Goal: Task Accomplishment & Management: Manage account settings

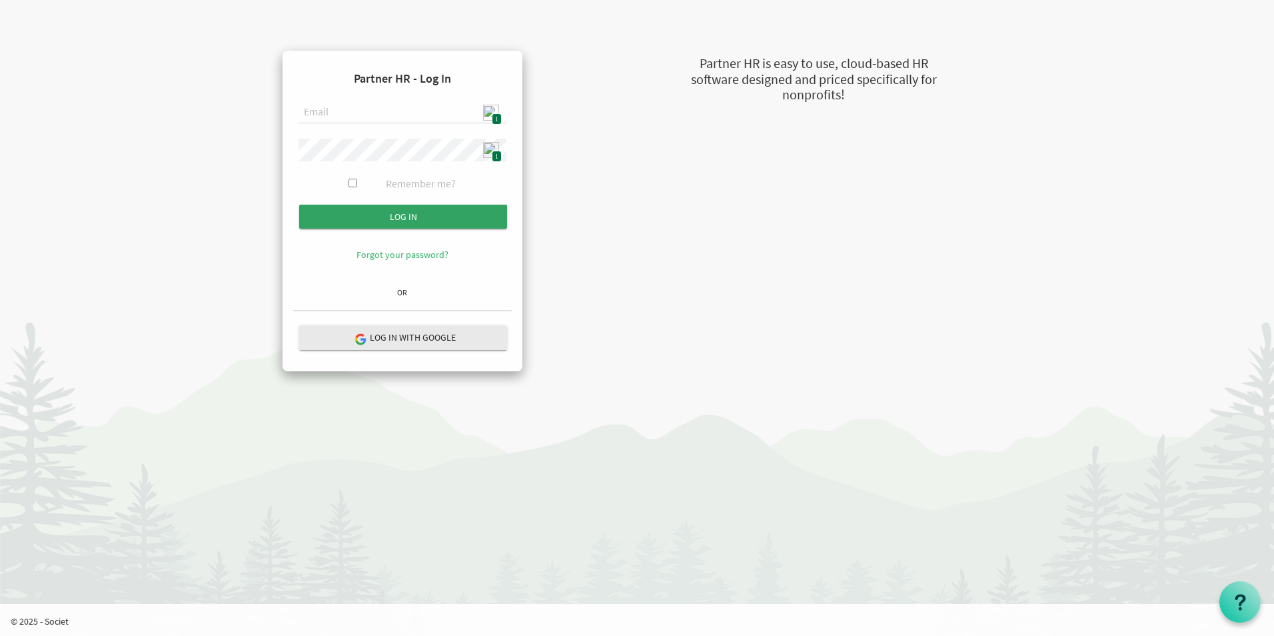
type input "[EMAIL_ADDRESS][DOMAIN_NAME]"
click at [415, 219] on input "Log in" at bounding box center [403, 217] width 208 height 24
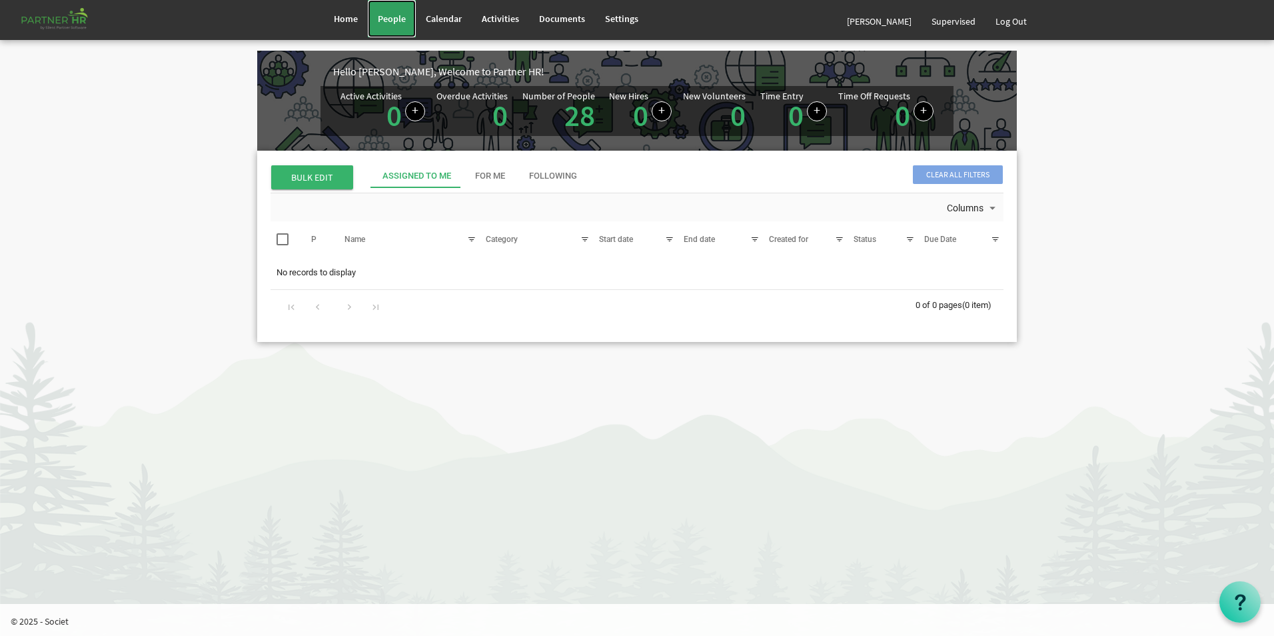
click at [391, 26] on link "People" at bounding box center [392, 18] width 48 height 37
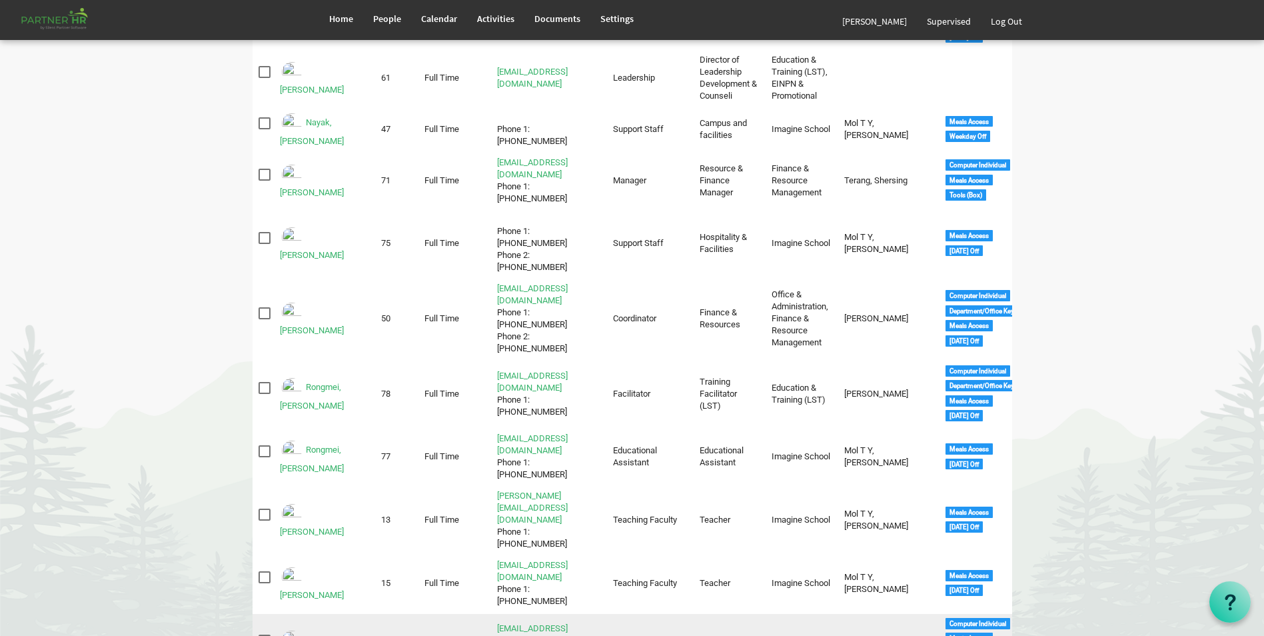
scroll to position [1150, 0]
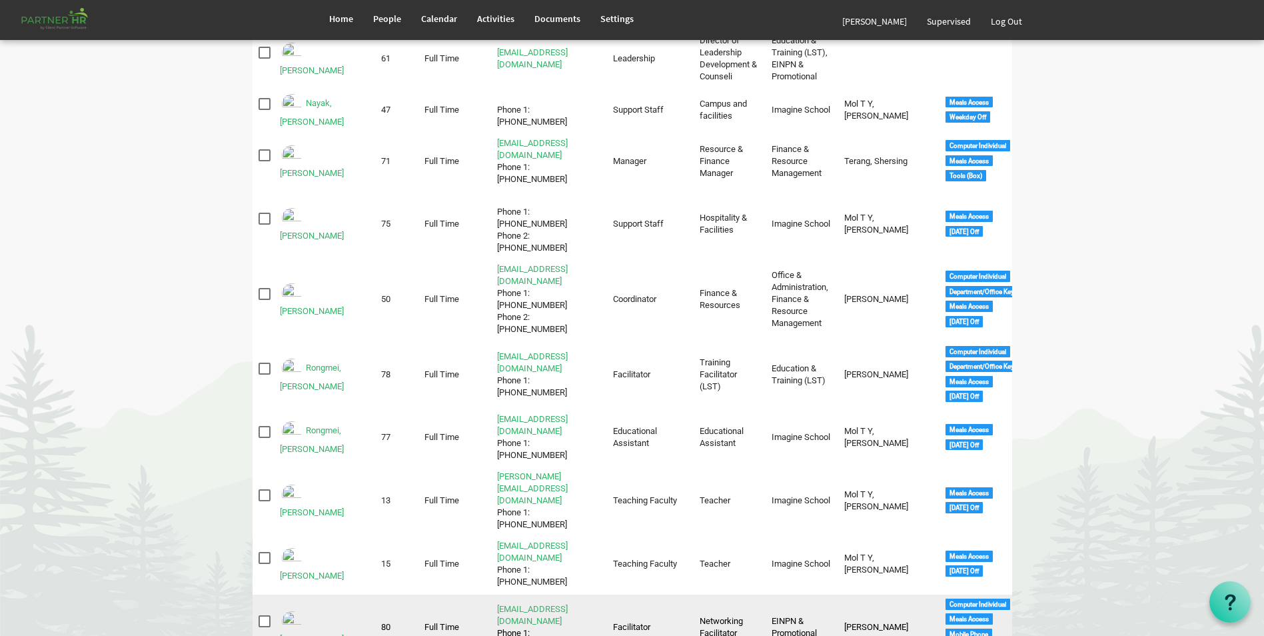
click at [341, 594] on td "[PERSON_NAME]" at bounding box center [324, 626] width 101 height 65
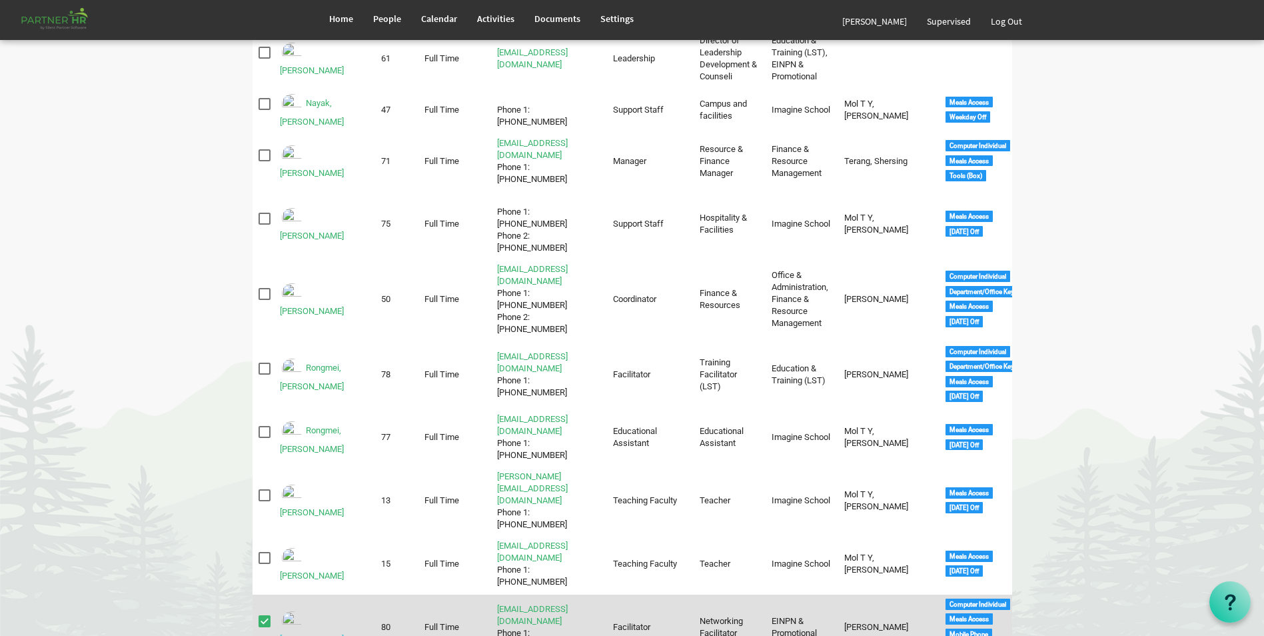
click at [340, 634] on link "[PERSON_NAME]" at bounding box center [312, 639] width 64 height 10
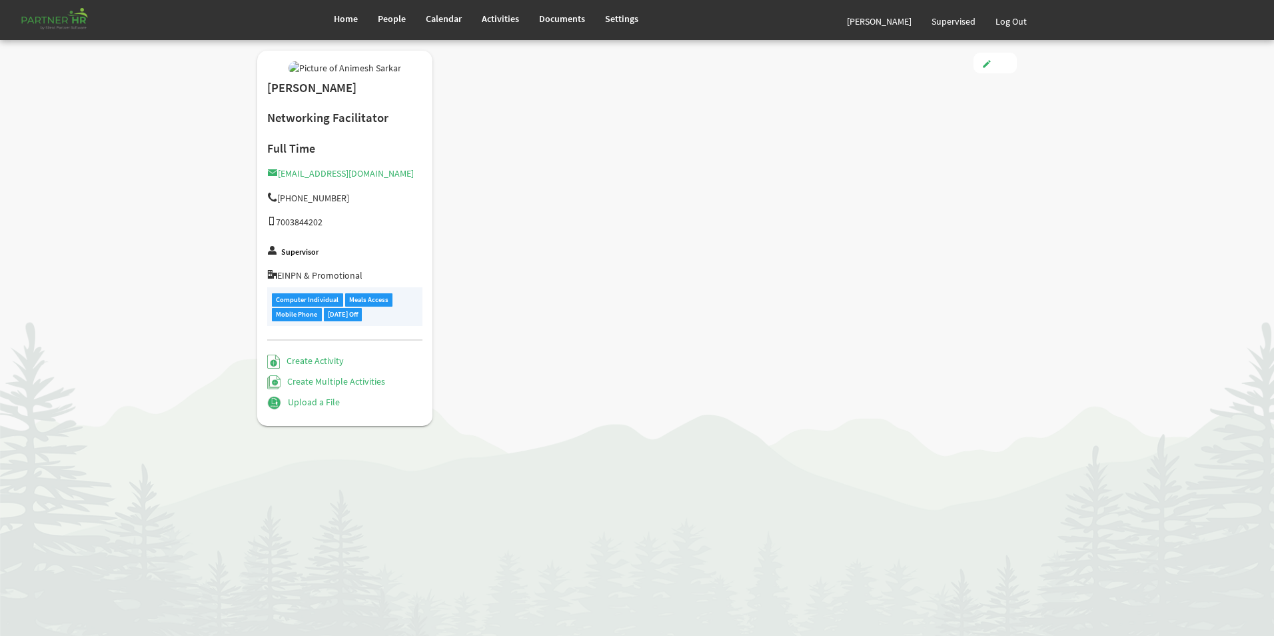
type input "Full Time"
type input "Facilitator"
type input "Samson George"
type input "4/1/2025"
type input "Male"
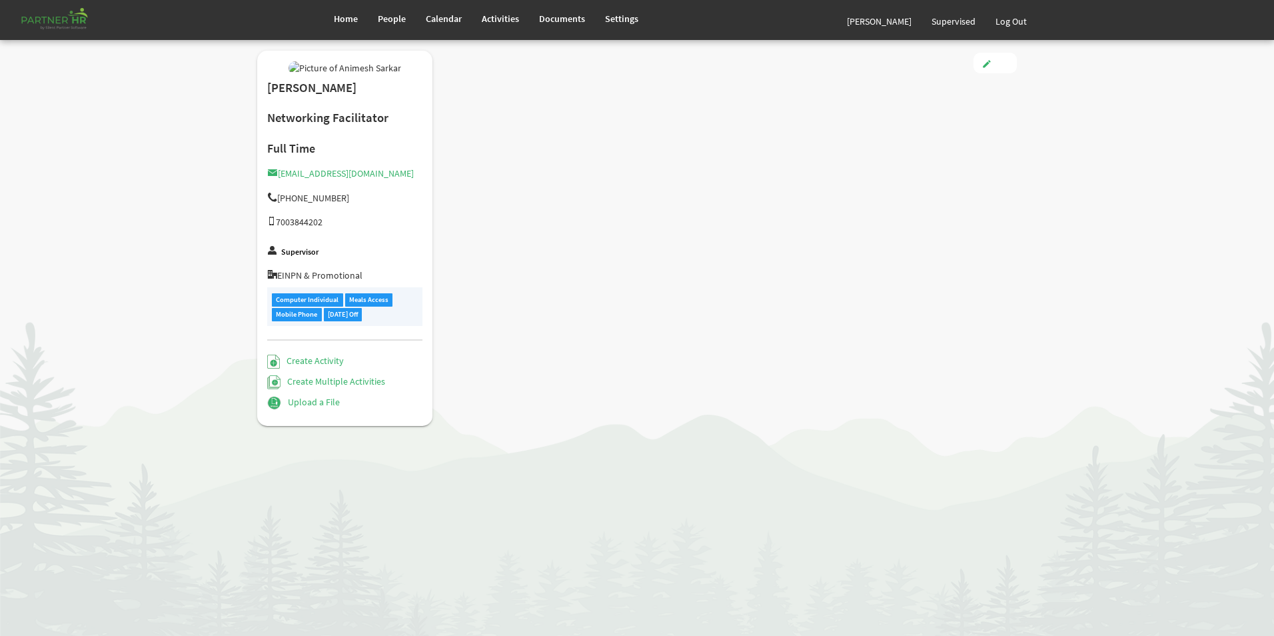
type input "5/21/1986"
checkbox input "true"
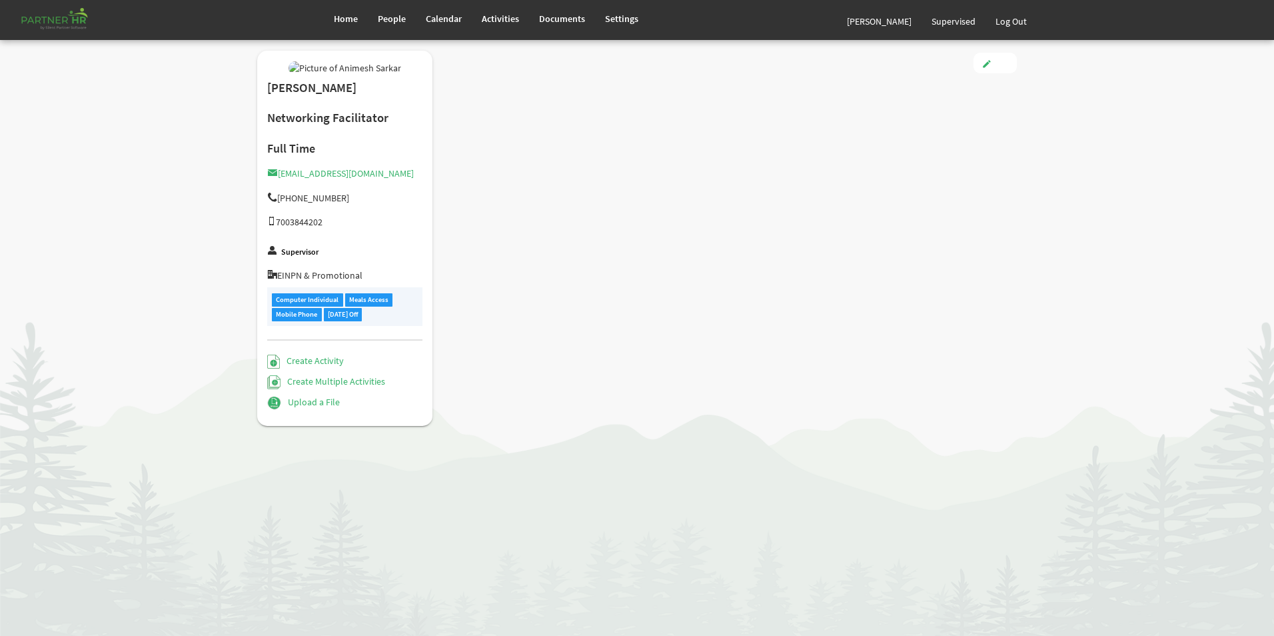
checkbox input "true"
type input "3.00"
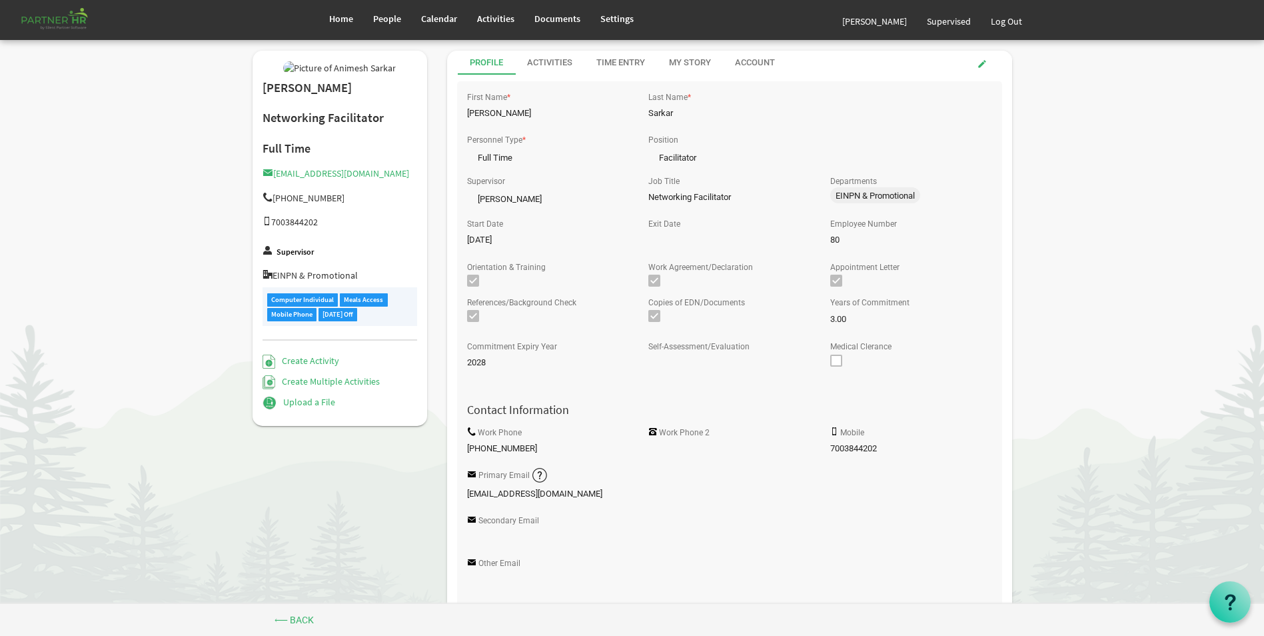
scroll to position [333, 0]
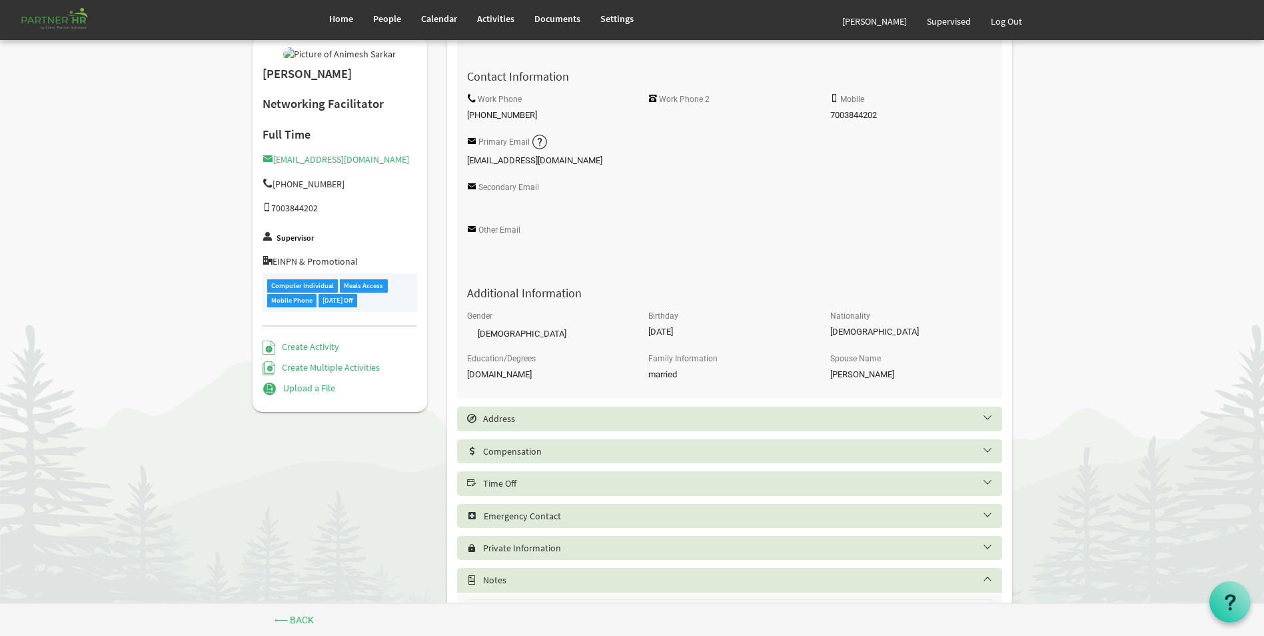
click at [588, 493] on div "Time Off" at bounding box center [729, 483] width 545 height 24
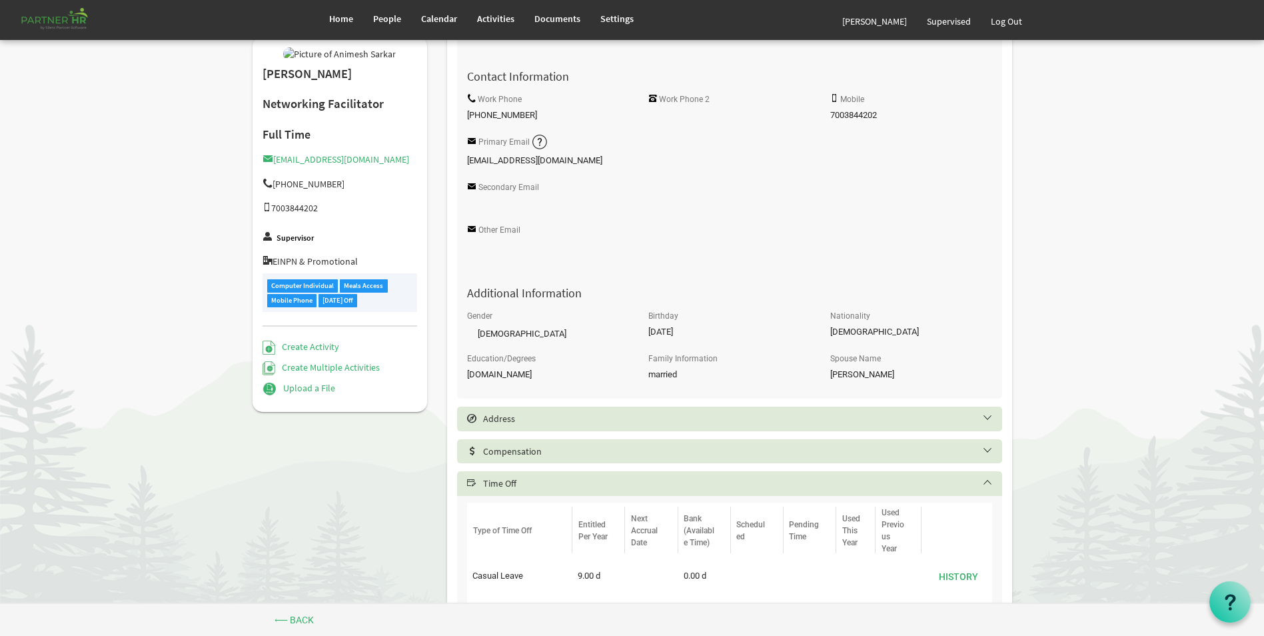
scroll to position [533, 0]
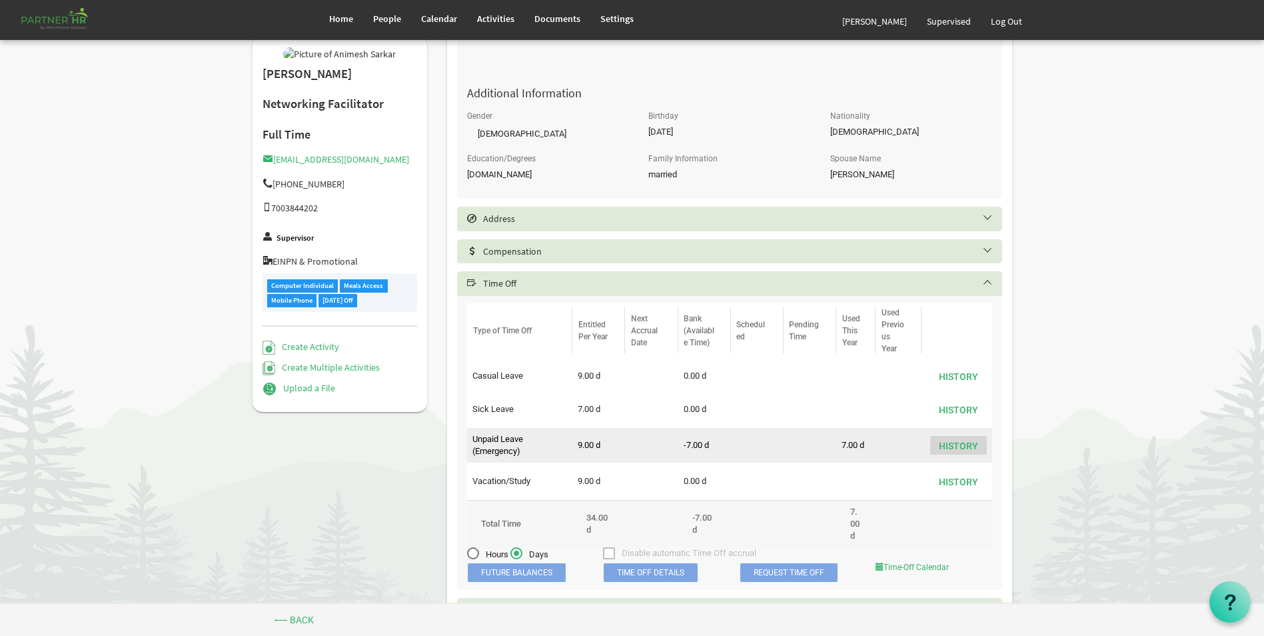
click at [960, 447] on button "History" at bounding box center [958, 445] width 57 height 19
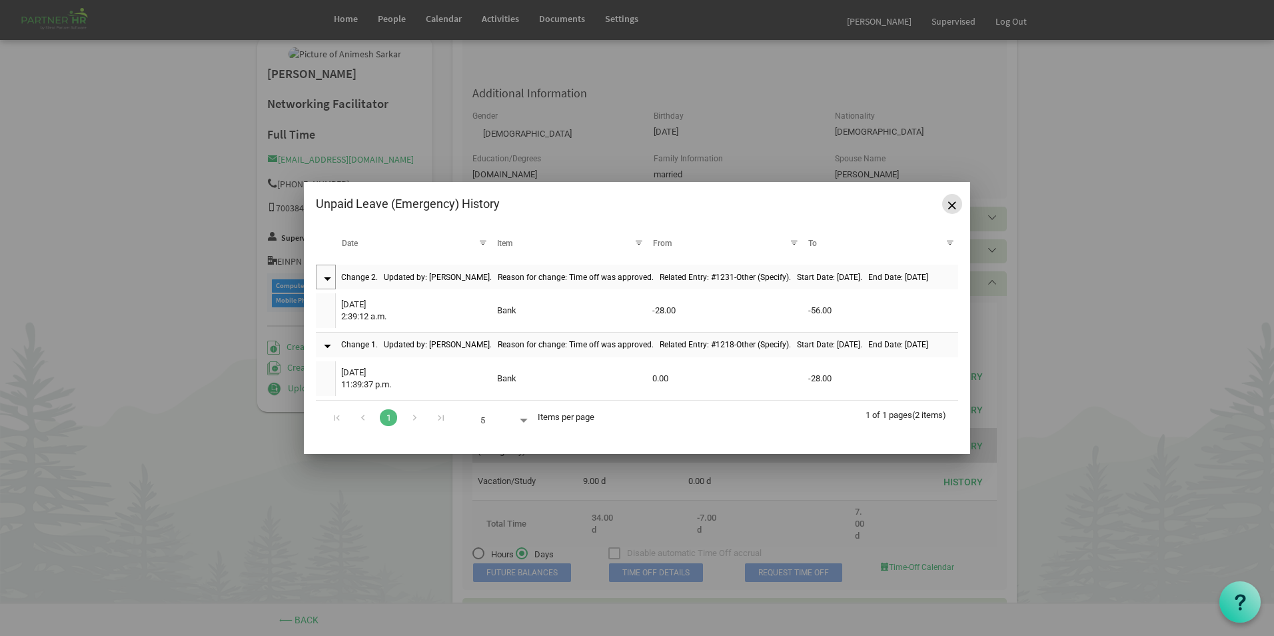
click at [949, 205] on span "Close" at bounding box center [952, 205] width 8 height 8
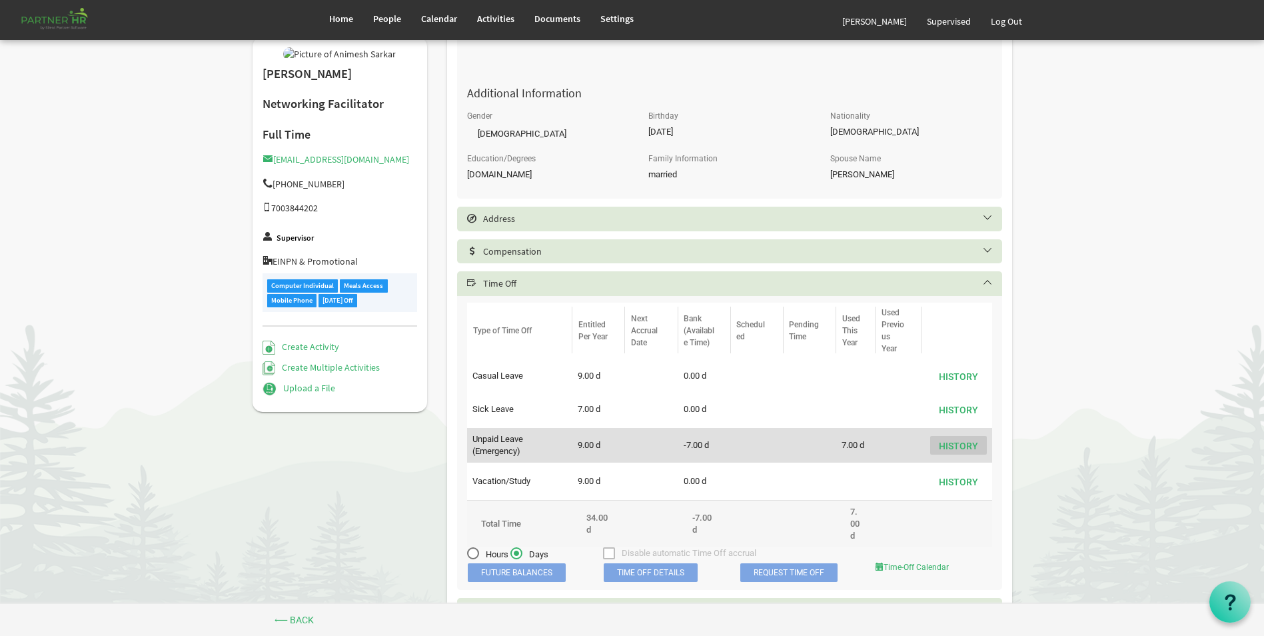
click at [967, 443] on button "History" at bounding box center [958, 445] width 57 height 19
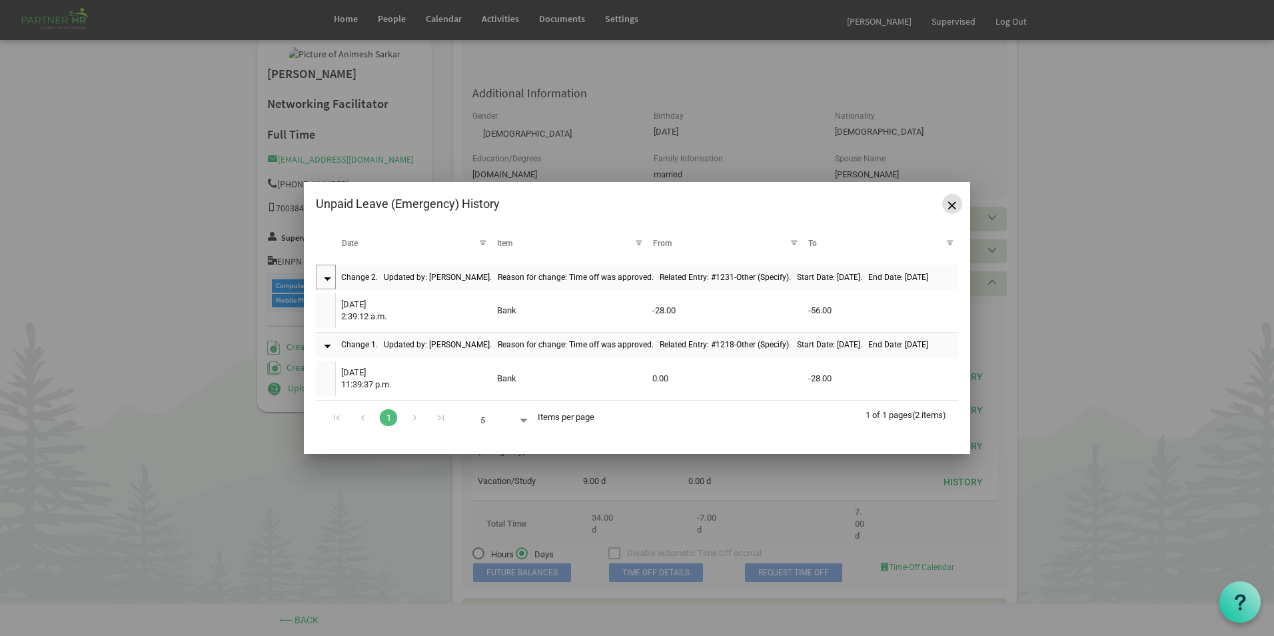
click at [956, 207] on button "Close" at bounding box center [952, 204] width 20 height 20
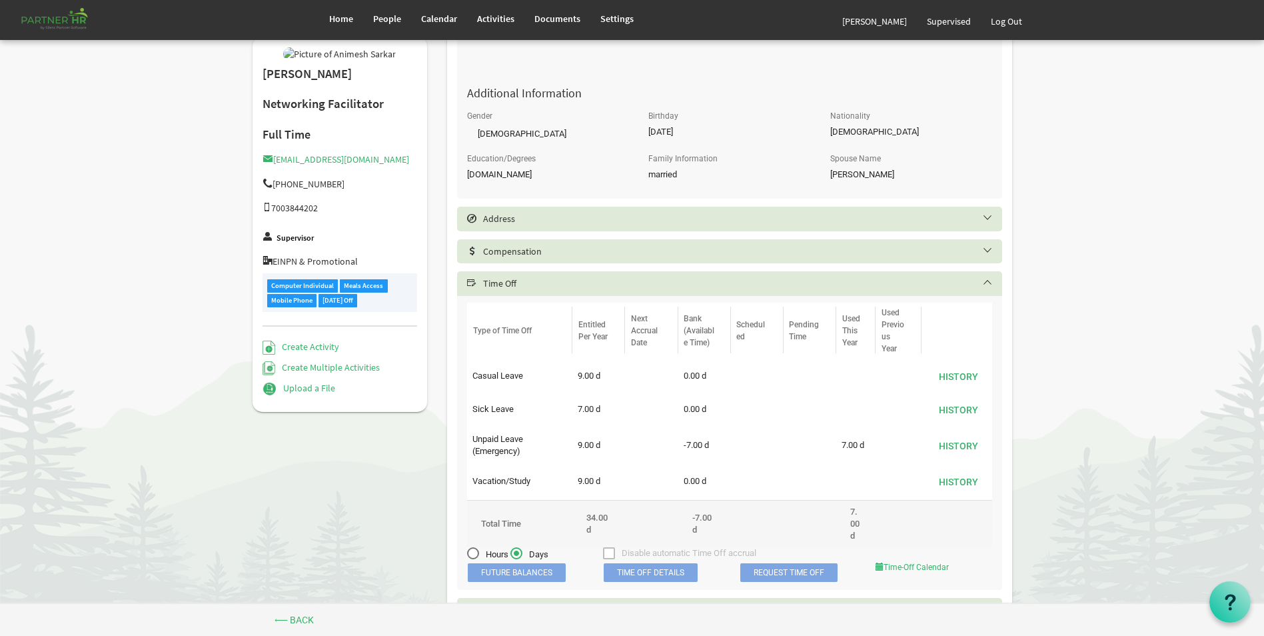
click at [668, 565] on span "Time Off Details" at bounding box center [651, 572] width 94 height 19
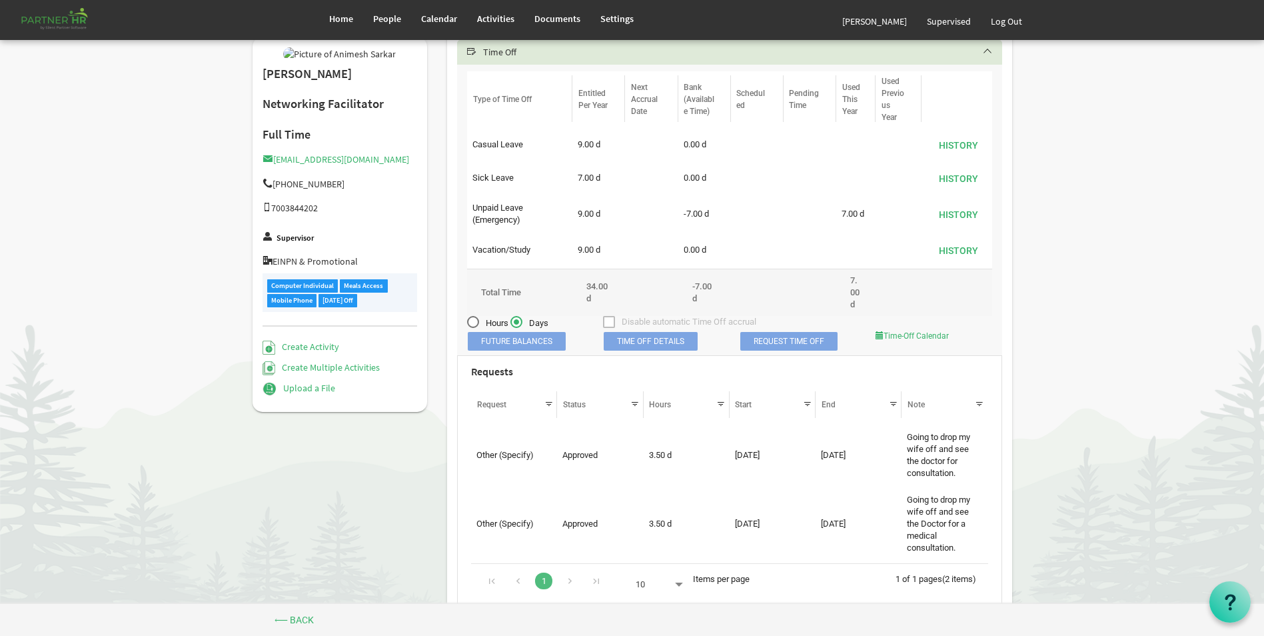
scroll to position [733, 0]
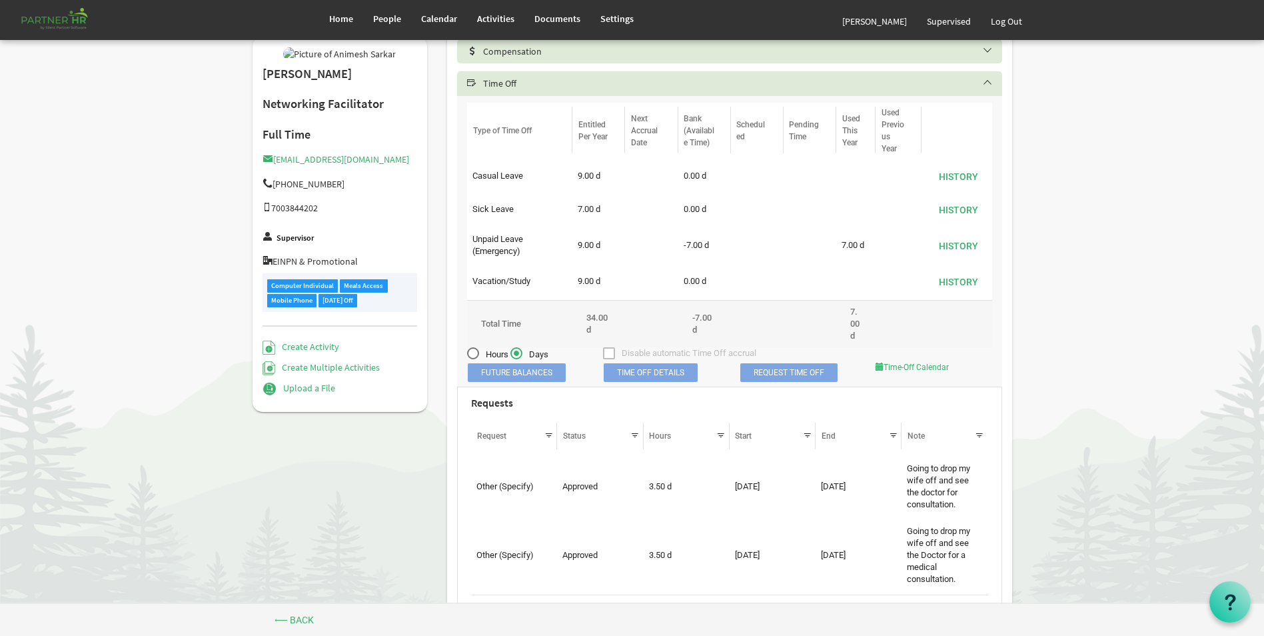
click at [1027, 490] on body "Home People Calendar" at bounding box center [632, 76] width 1264 height 1619
click at [332, 24] on span "Home" at bounding box center [341, 19] width 24 height 12
